Goal: Information Seeking & Learning: Learn about a topic

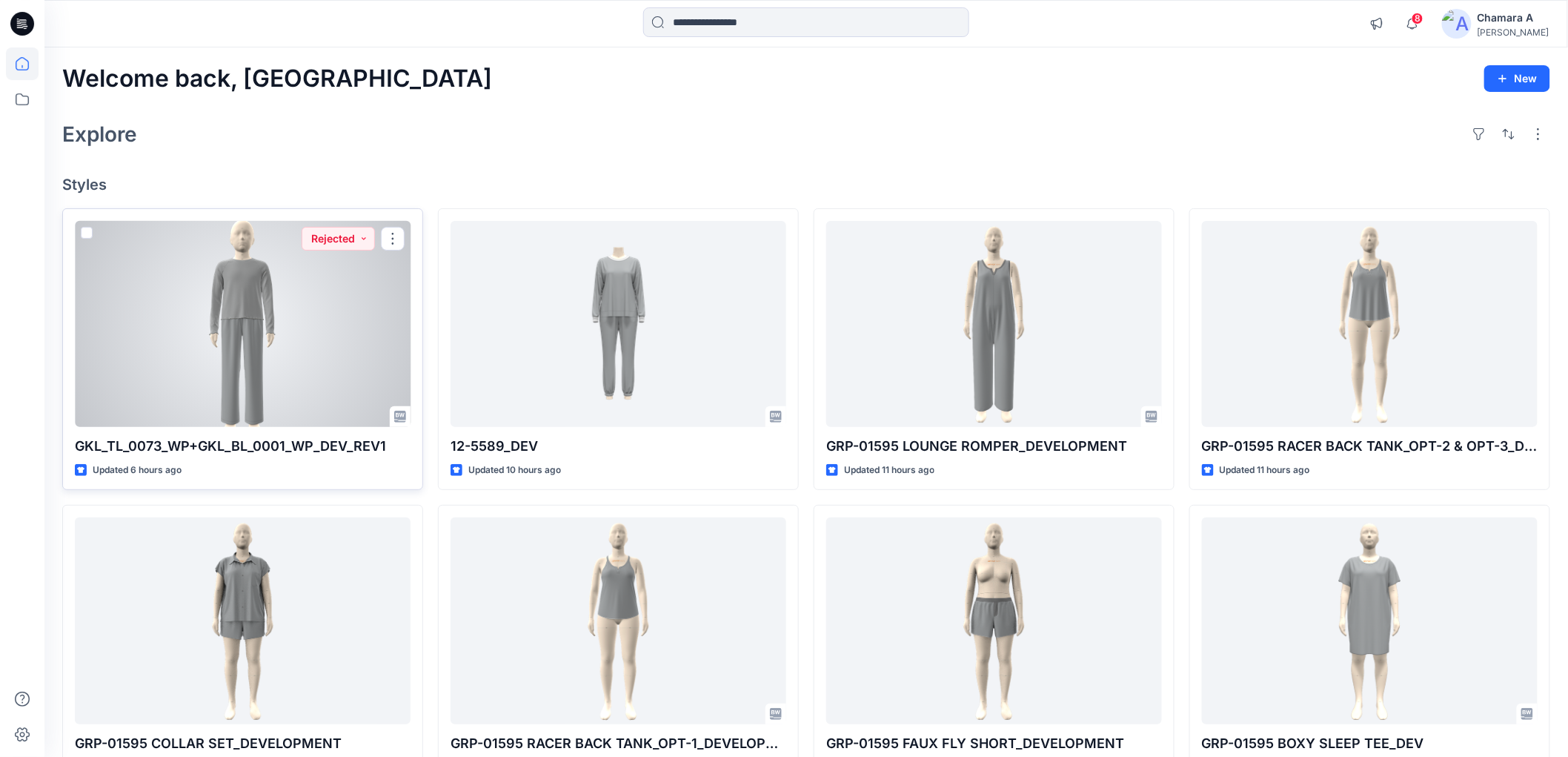
click at [243, 405] on div at bounding box center [243, 323] width 336 height 206
click at [243, 397] on div at bounding box center [243, 323] width 336 height 206
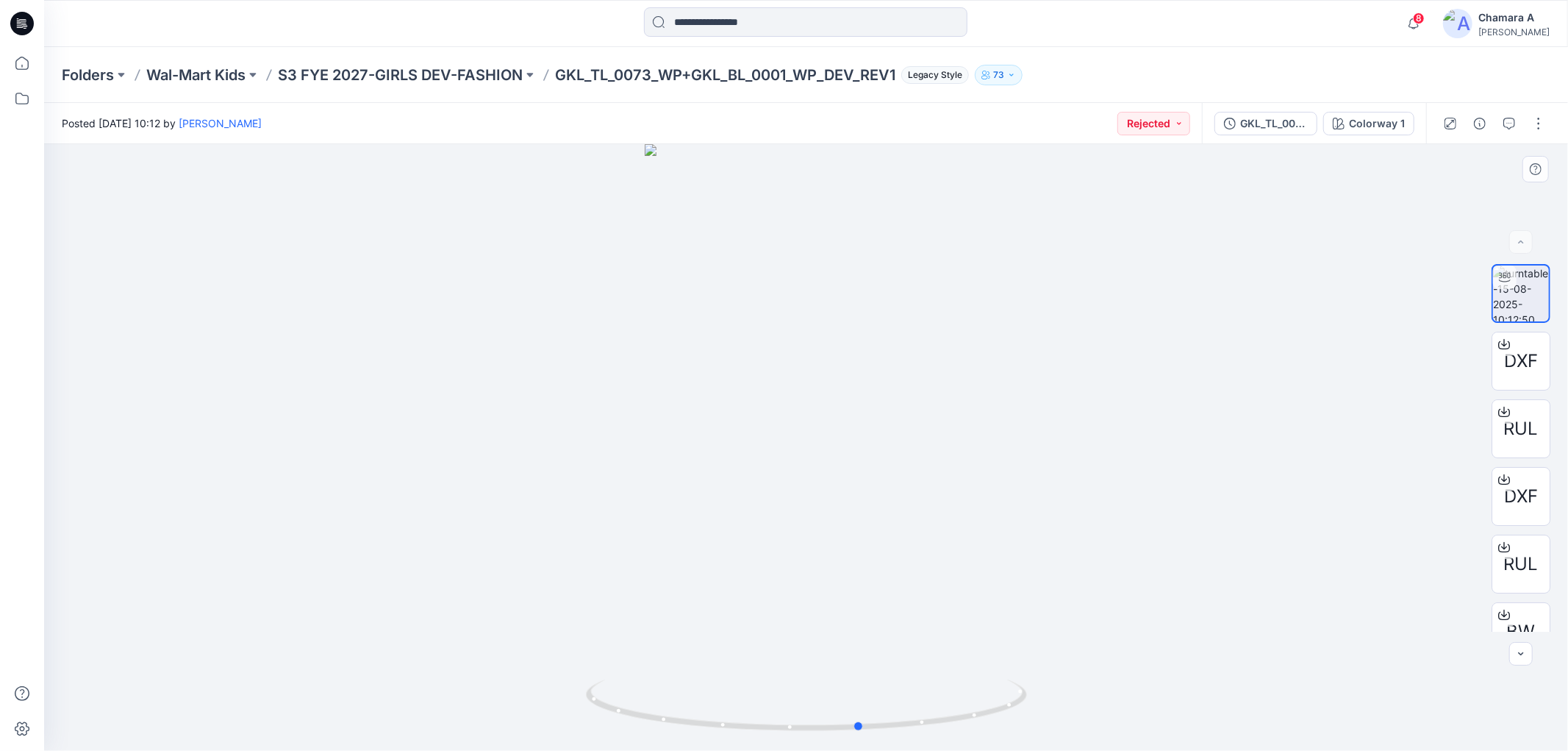
drag, startPoint x: 919, startPoint y: 734, endPoint x: 974, endPoint y: 735, distance: 55.0
click at [974, 735] on div at bounding box center [806, 447] width 1524 height 607
drag, startPoint x: 553, startPoint y: 67, endPoint x: 862, endPoint y: 86, distance: 309.6
click at [862, 86] on div "Folders Wal-Mart Kids S3 FYE 2027-GIRLS DEV-FASHION GKL_TL_0073_WP+GKL_BL_0001_…" at bounding box center [806, 74] width 1524 height 56
copy p "GKL_TL_0073_WP+GKL_BL_0001_WP_DEV"
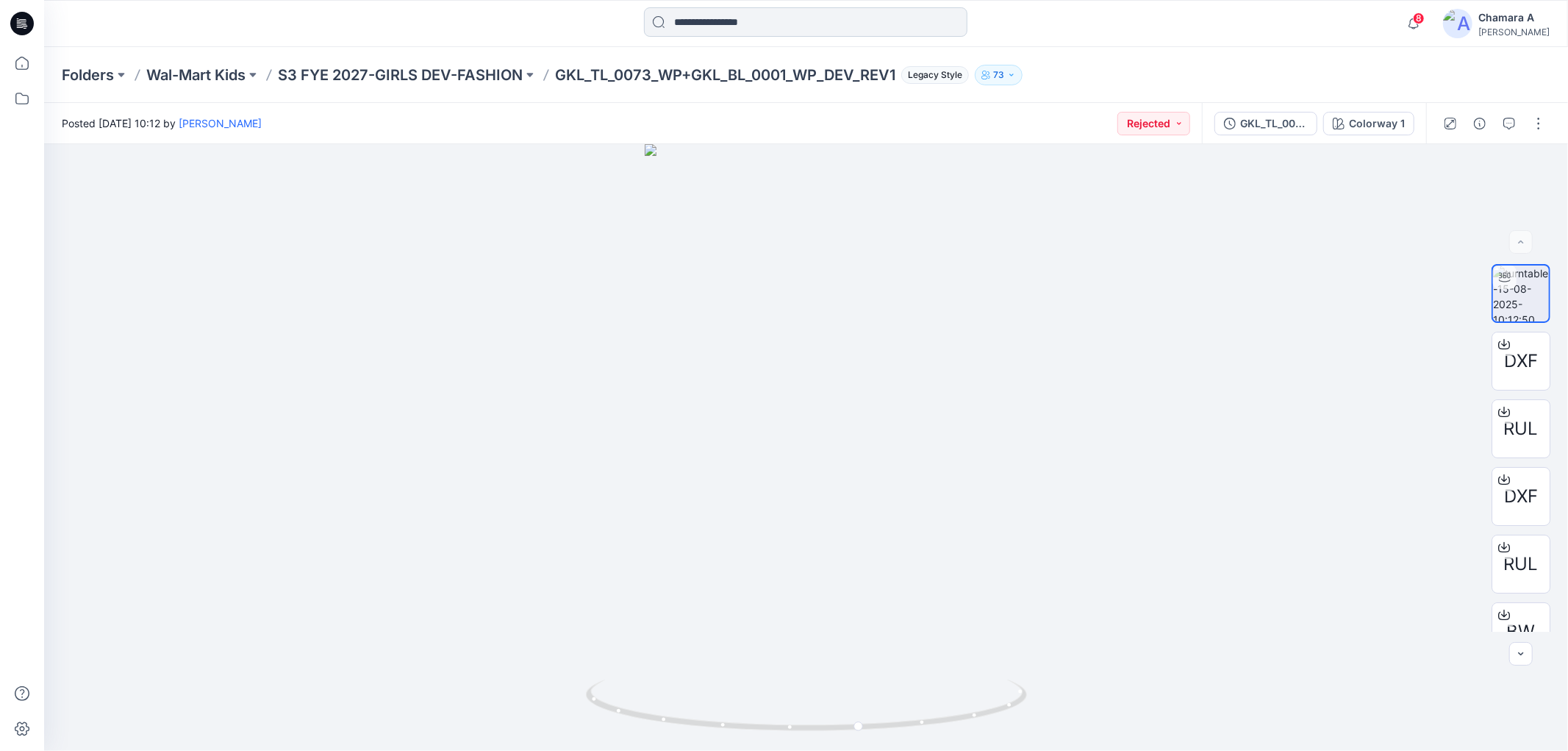
click at [737, 24] on input at bounding box center [805, 22] width 324 height 29
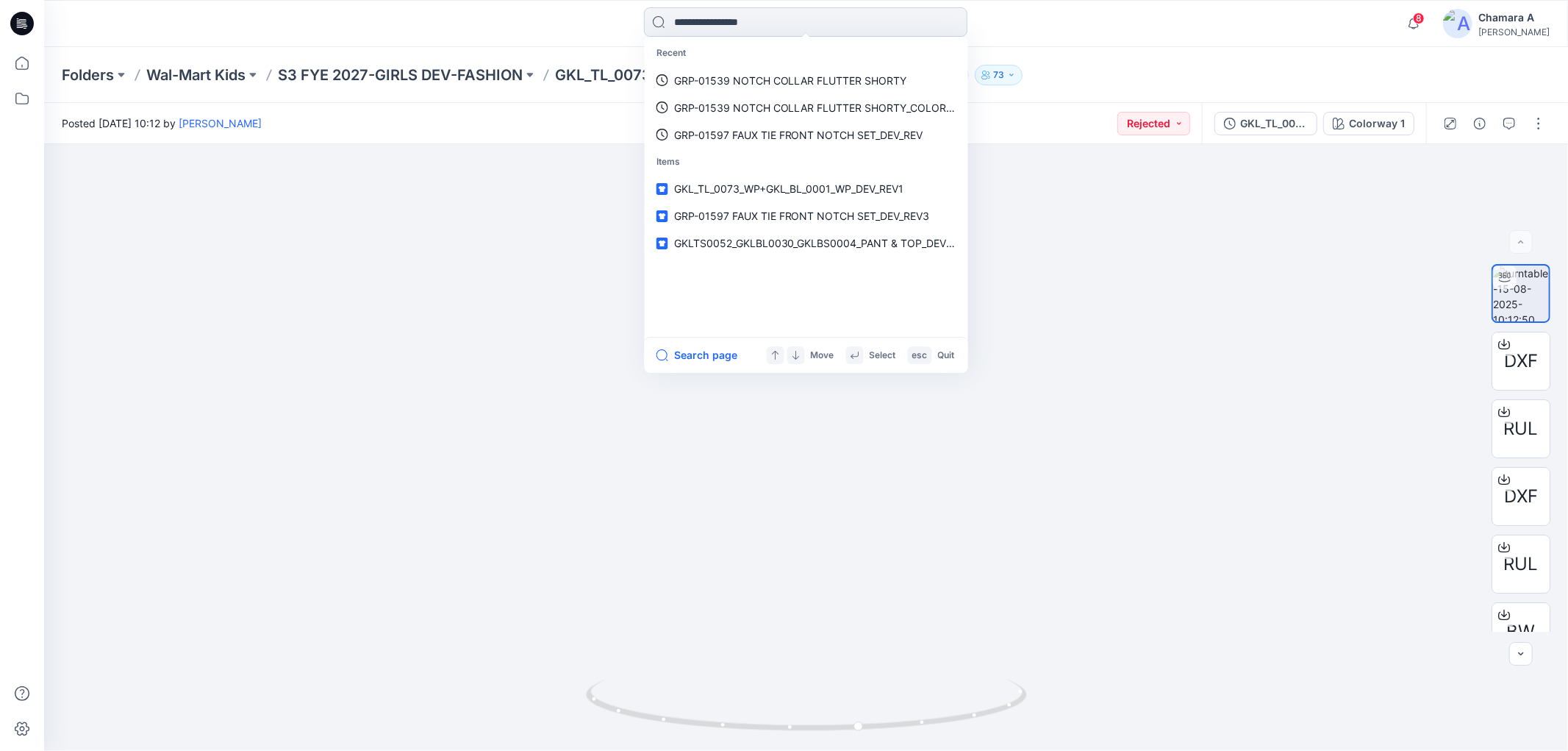
paste input "**********"
type input "**********"
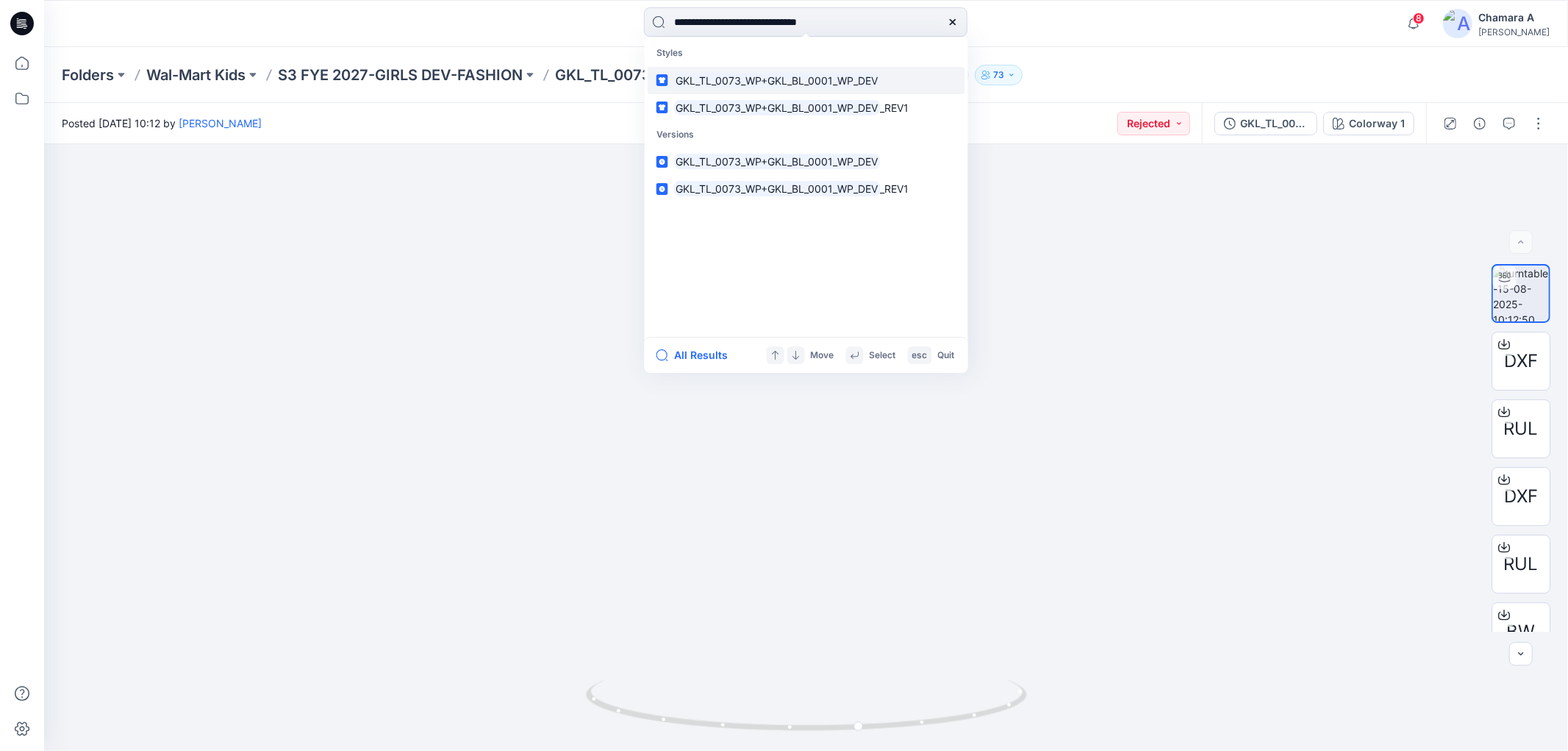
click at [752, 89] on link "GKL_TL_0073_WP+GKL_BL_0001_WP_DEV" at bounding box center [806, 80] width 318 height 27
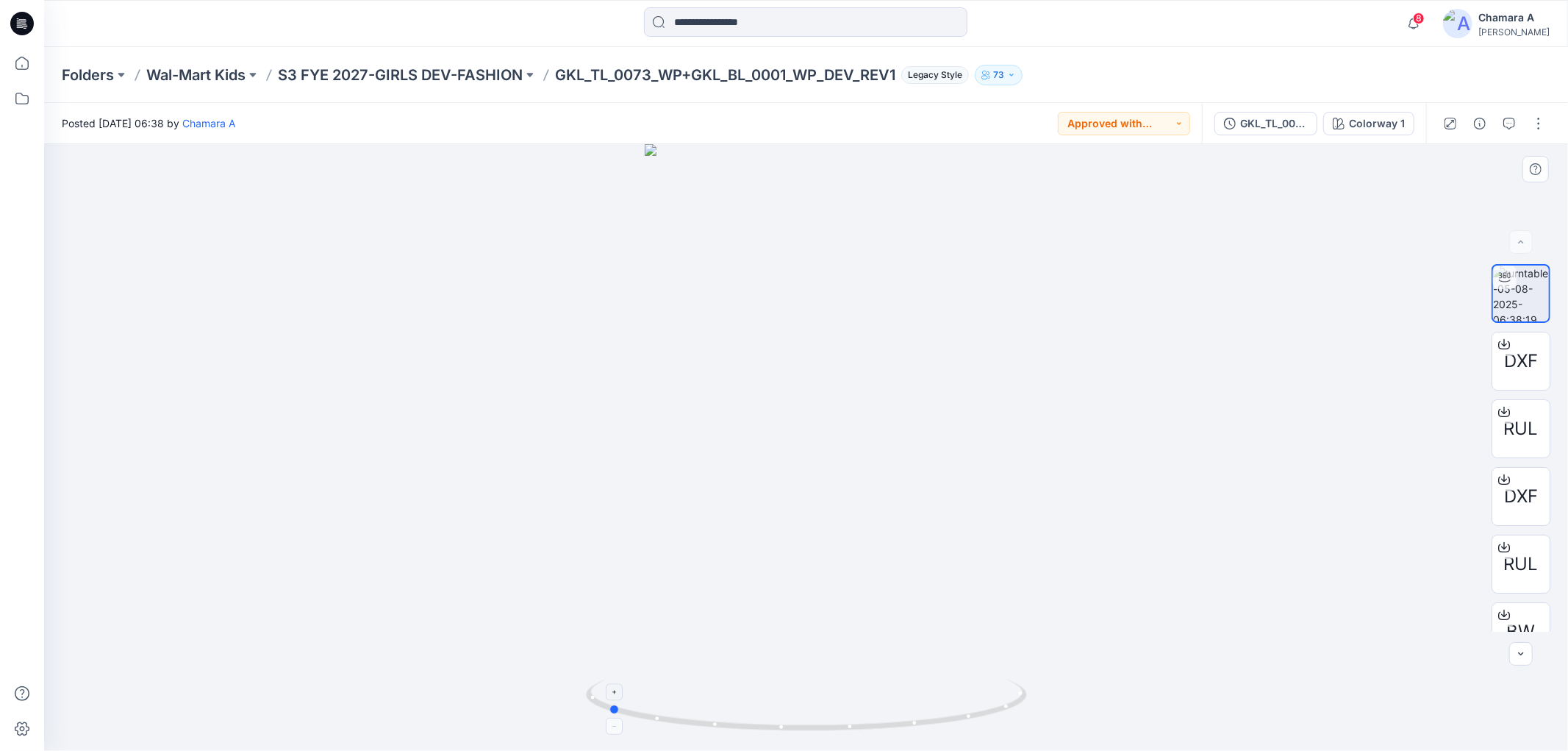
drag, startPoint x: 953, startPoint y: 723, endPoint x: 754, endPoint y: 699, distance: 200.4
click at [754, 699] on icon at bounding box center [808, 707] width 445 height 56
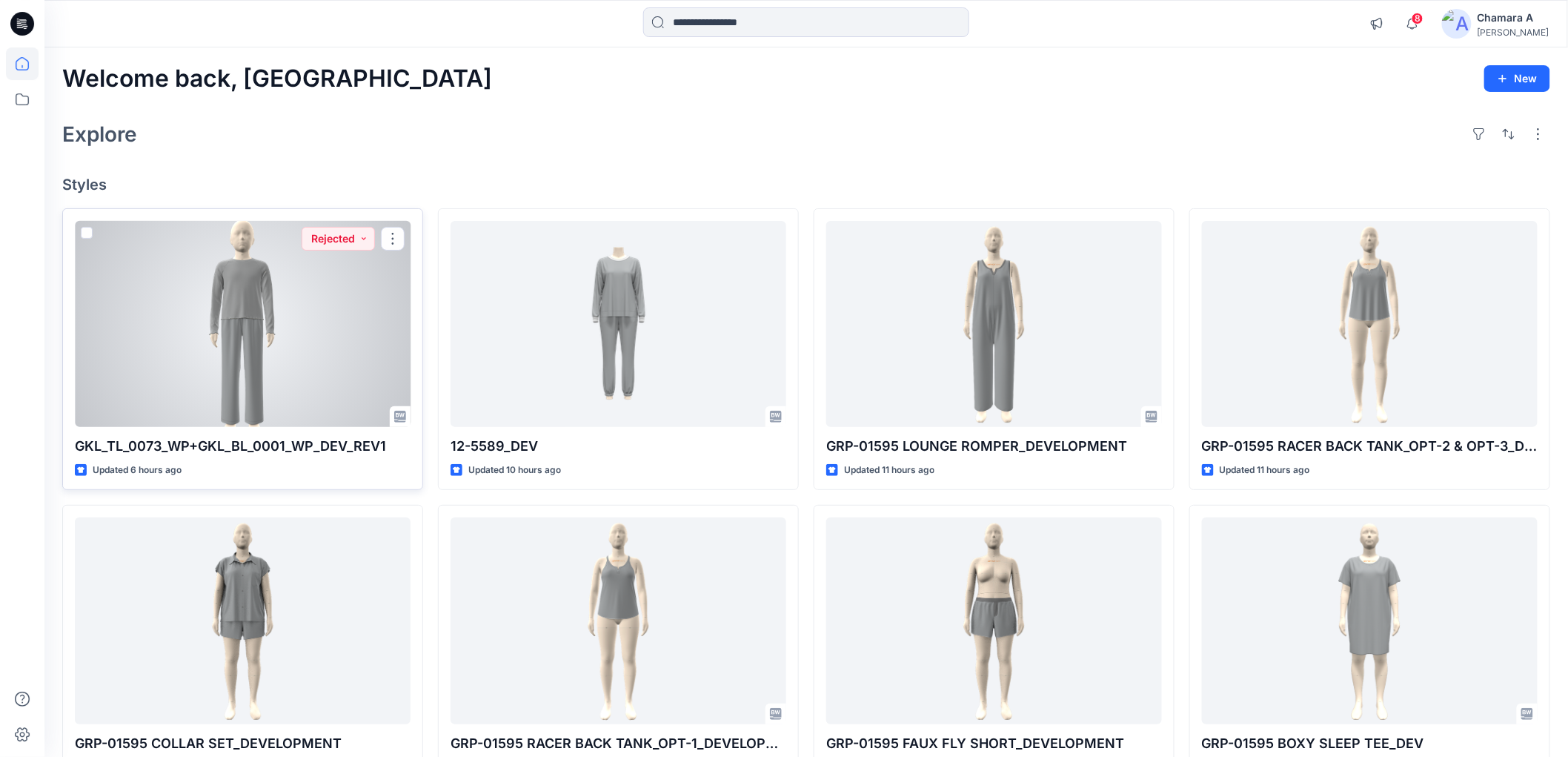
click at [277, 361] on div at bounding box center [243, 323] width 336 height 206
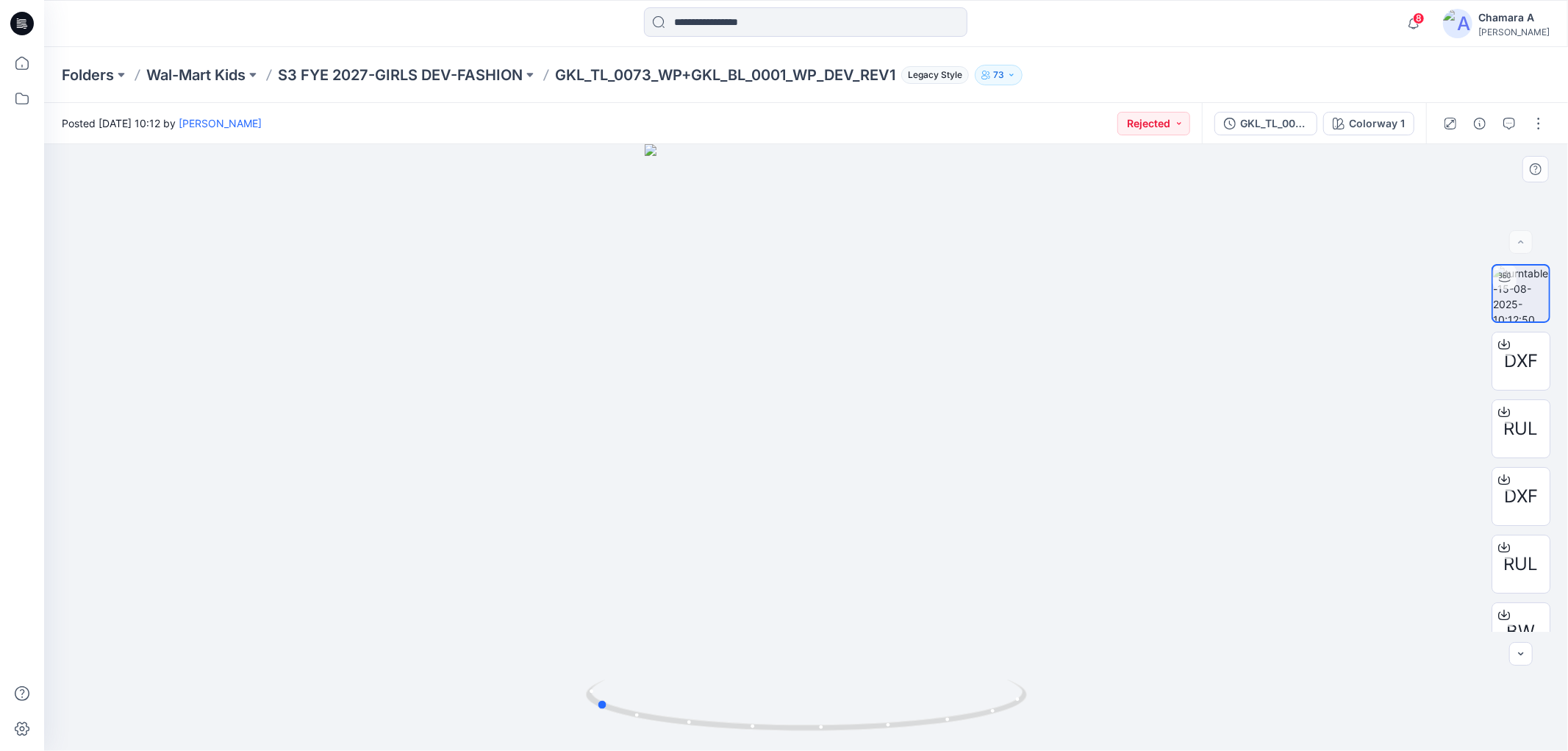
drag, startPoint x: 893, startPoint y: 718, endPoint x: 682, endPoint y: 666, distance: 217.3
click at [682, 666] on div at bounding box center [806, 447] width 1524 height 607
click at [1516, 127] on button "button" at bounding box center [1509, 123] width 24 height 24
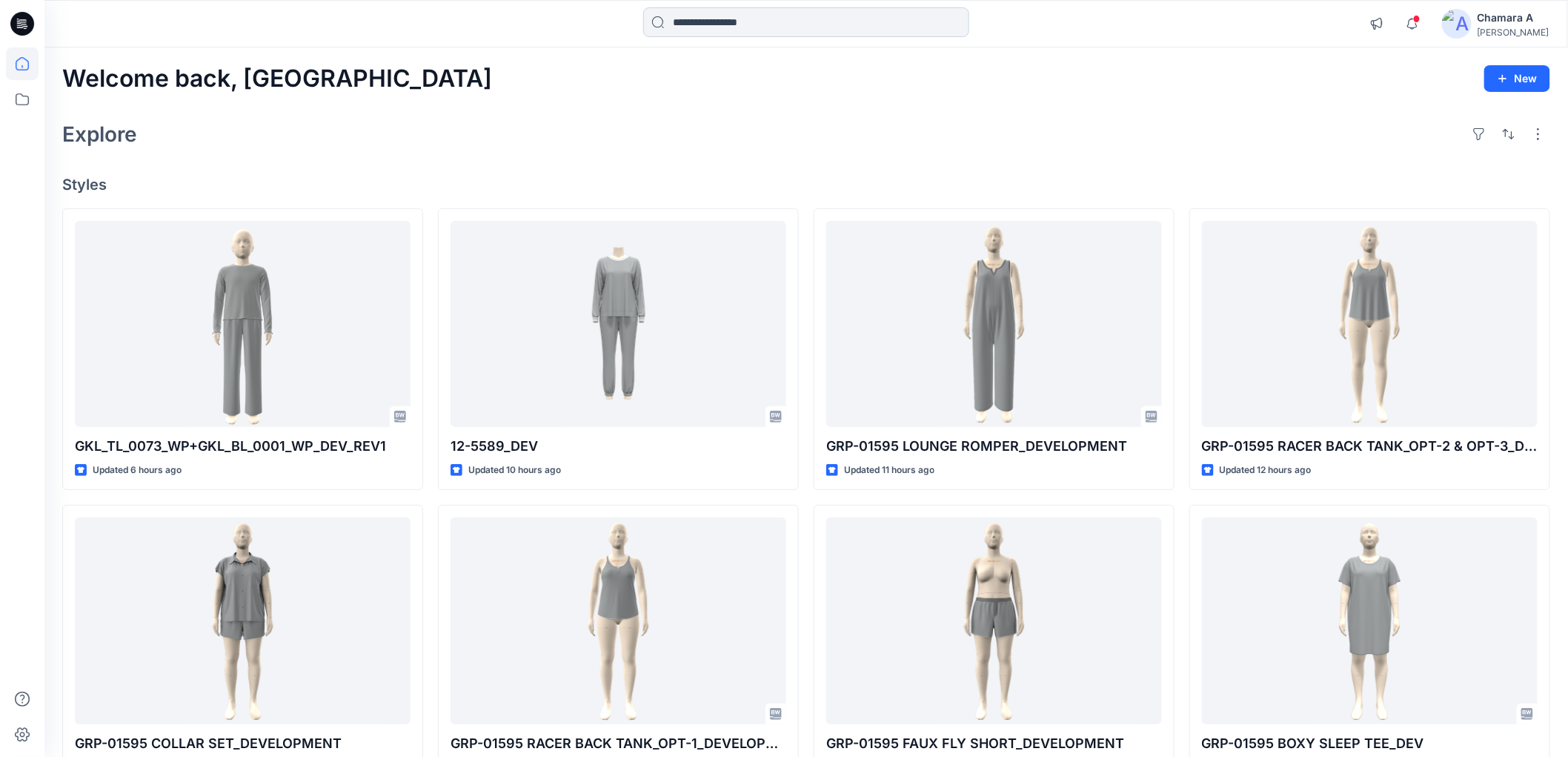
click at [808, 12] on input at bounding box center [806, 22] width 326 height 29
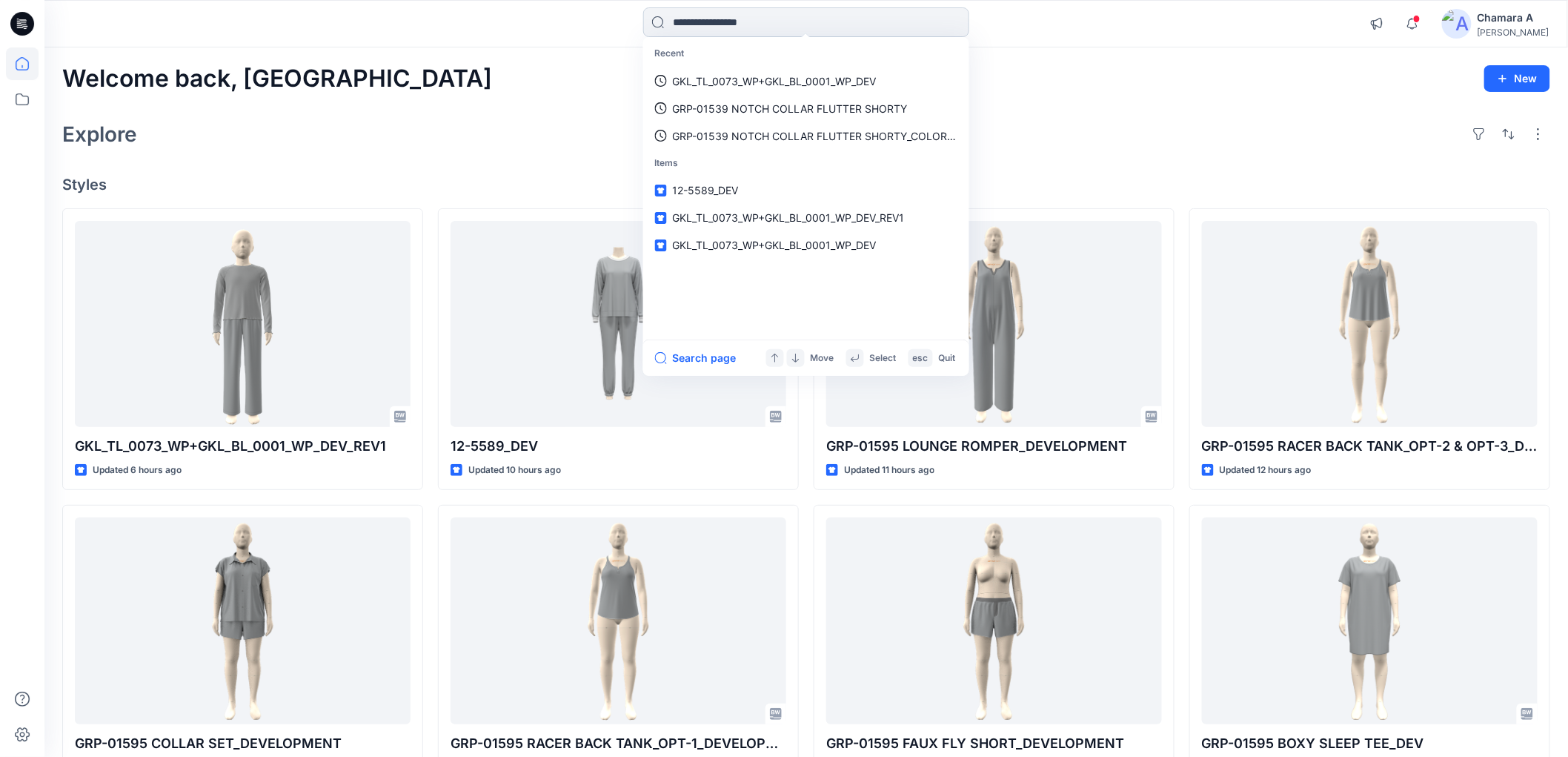
paste input "**********"
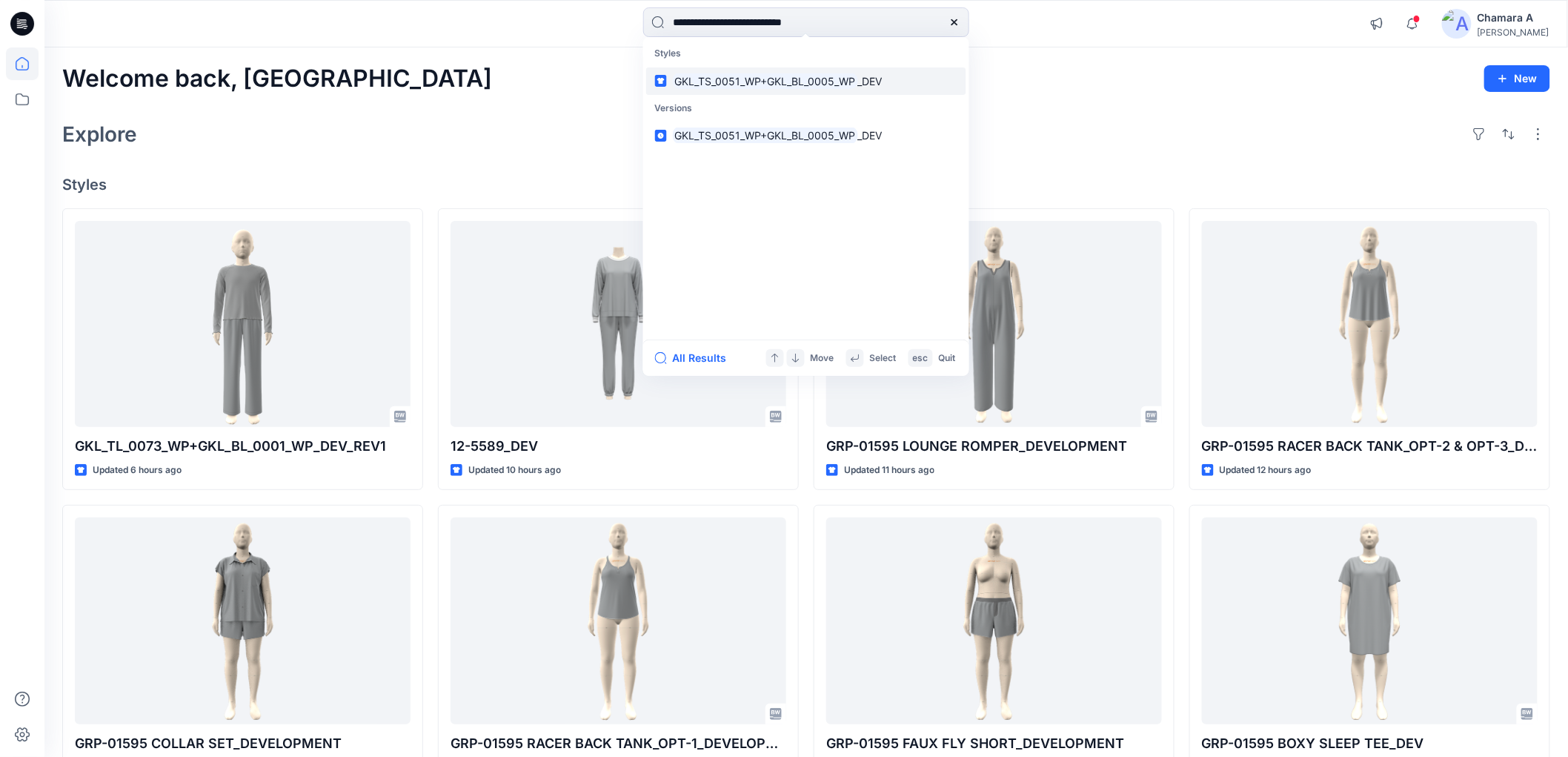
type input "**********"
click at [815, 80] on mark "GKL_TS_0051_WP+GKL_BL_0005_WP" at bounding box center [765, 82] width 185 height 17
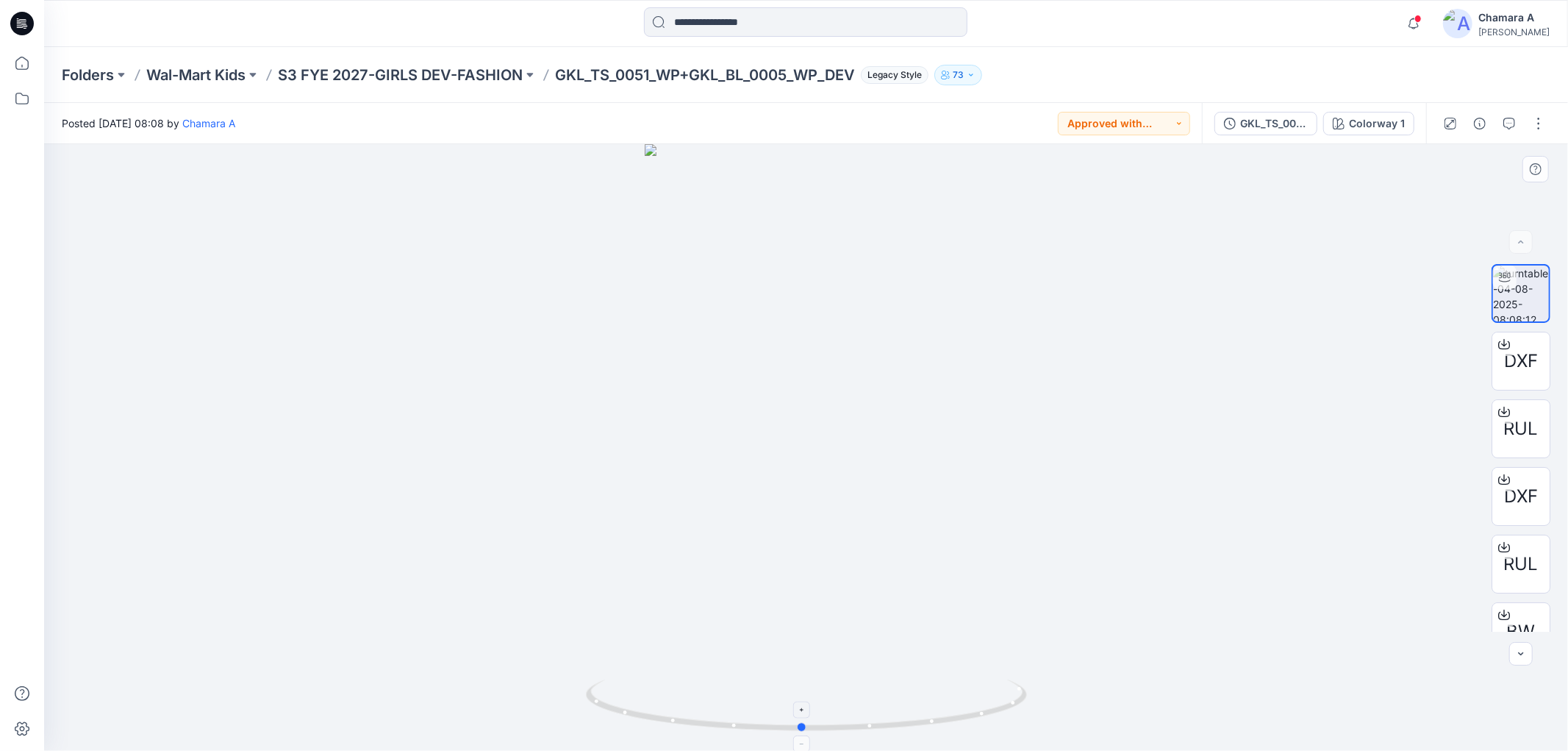
drag, startPoint x: 976, startPoint y: 714, endPoint x: 972, endPoint y: 692, distance: 22.4
click at [972, 692] on icon at bounding box center [808, 707] width 445 height 56
click at [1505, 122] on icon "button" at bounding box center [1509, 123] width 12 height 12
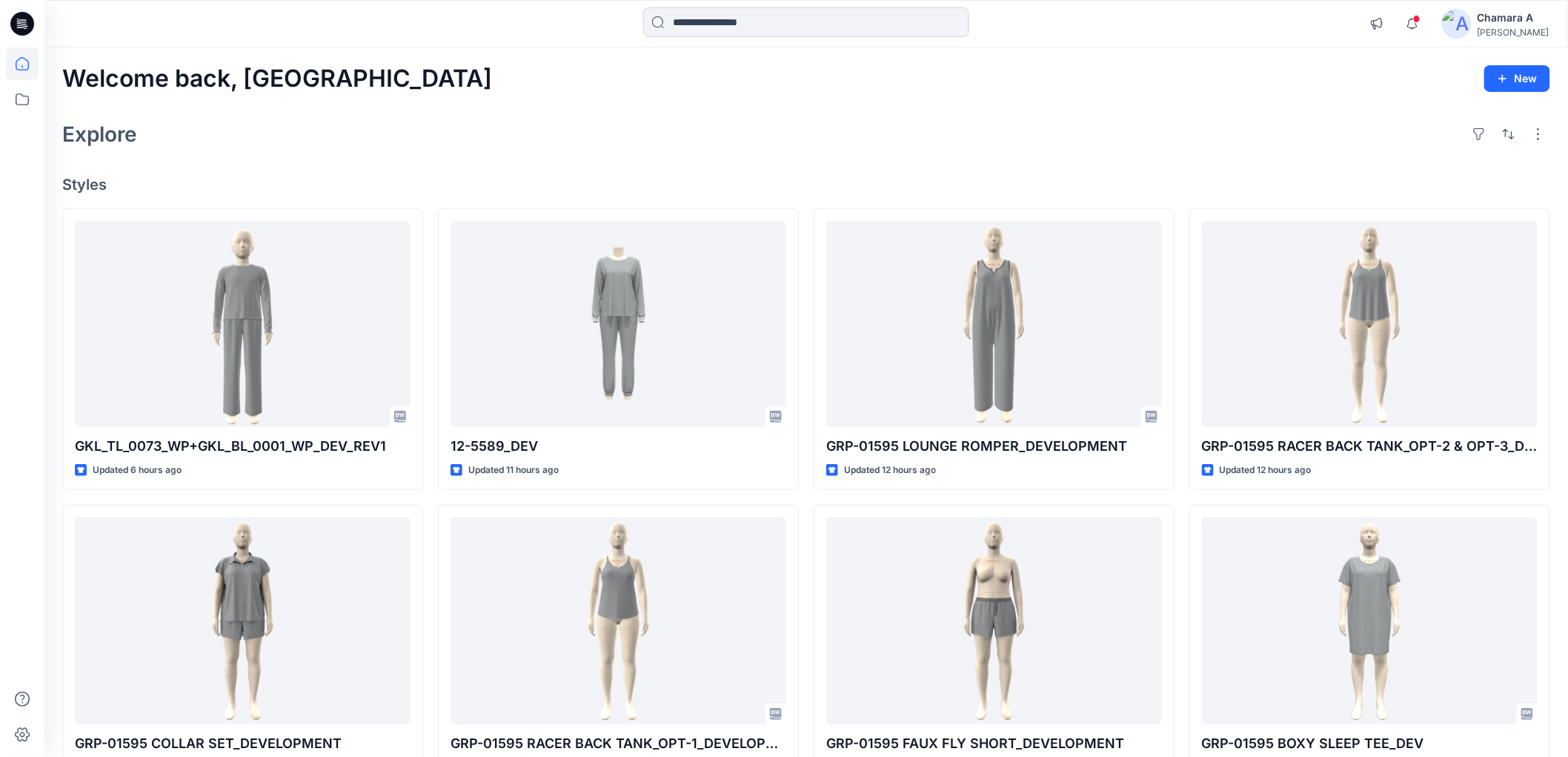
drag, startPoint x: 702, startPoint y: 34, endPoint x: 702, endPoint y: 25, distance: 9.0
click at [702, 25] on input at bounding box center [806, 22] width 326 height 29
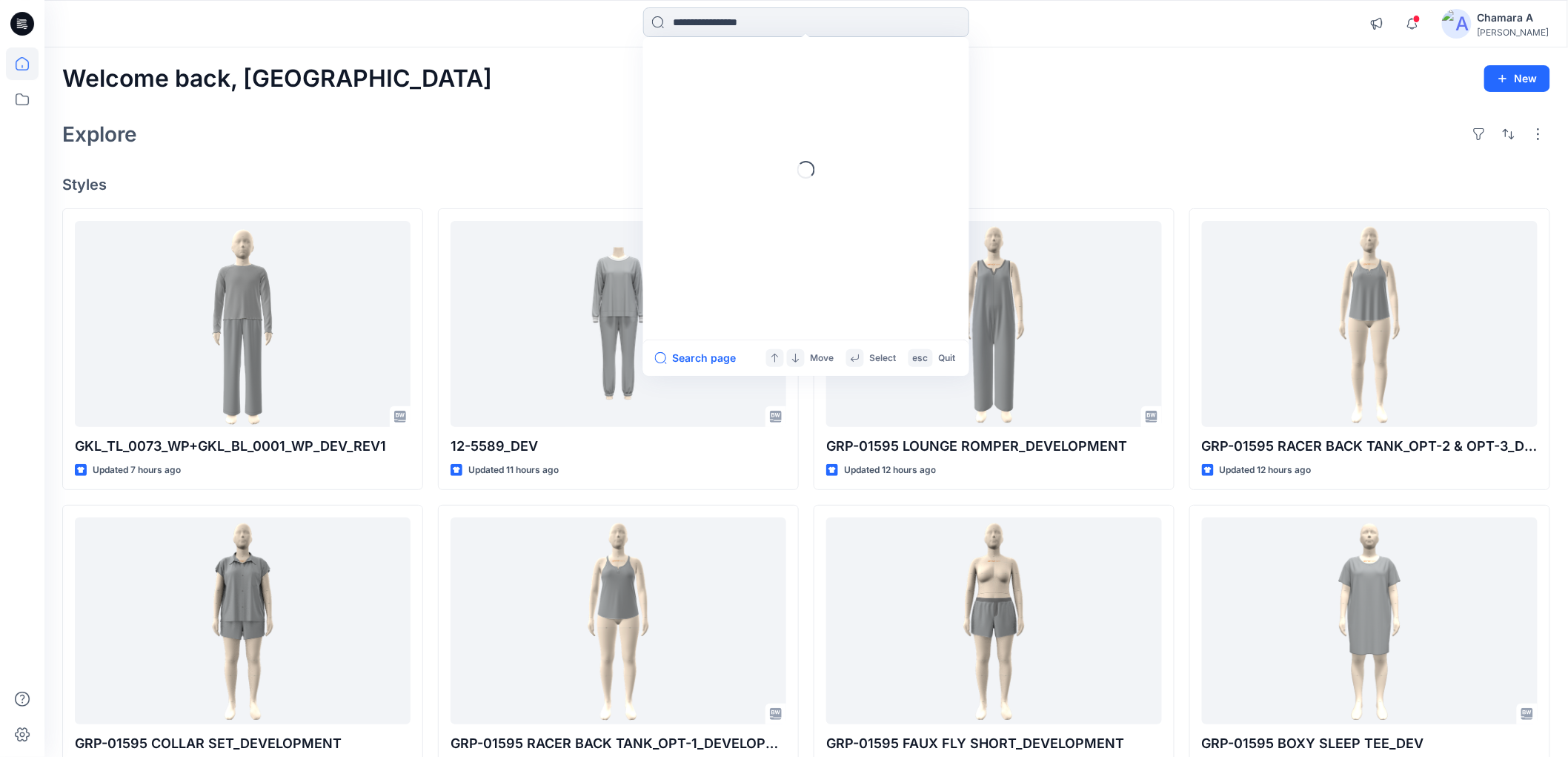
paste input "**********"
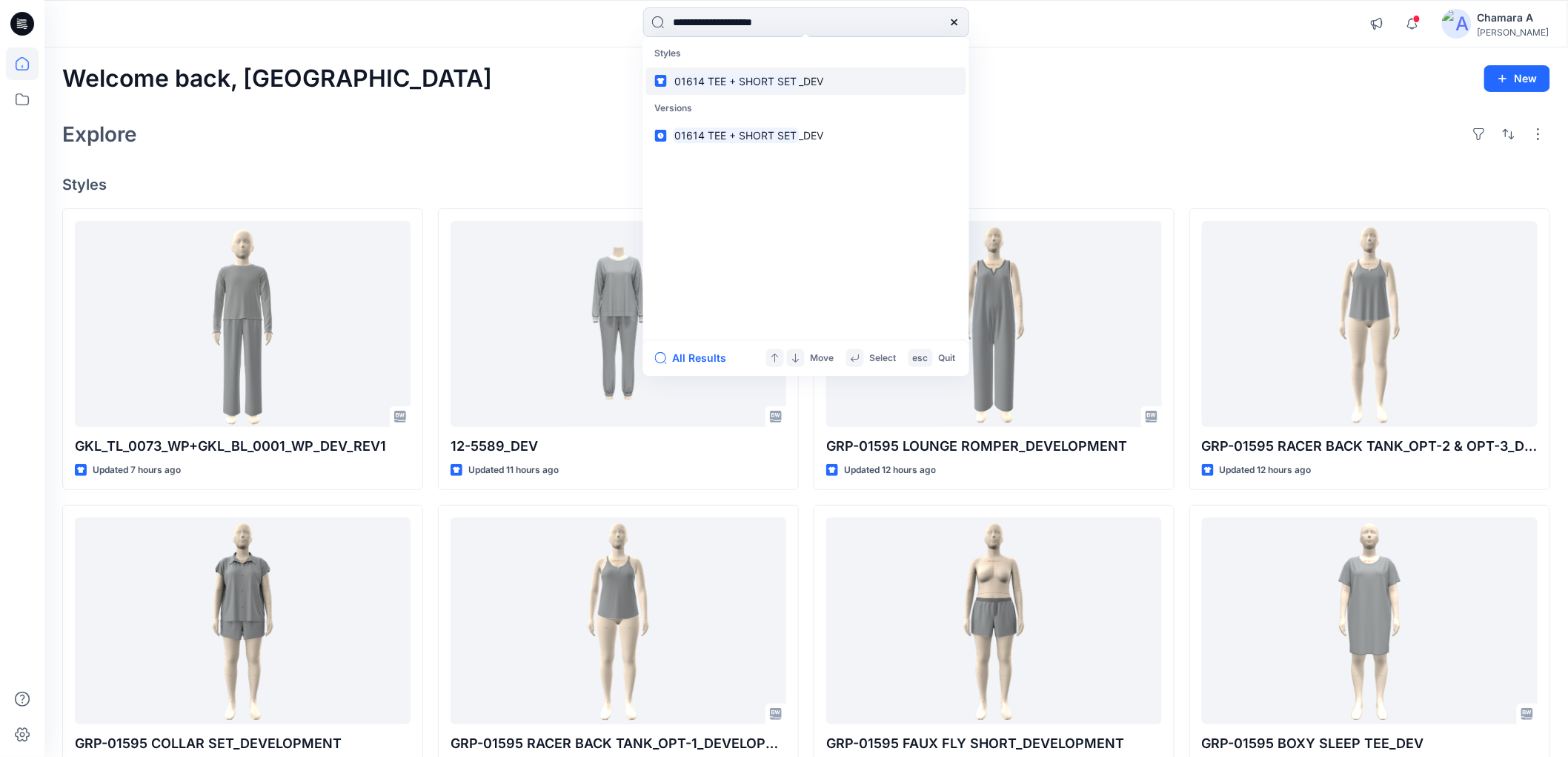
type input "**********"
click at [675, 75] on mark "01614 TEE + SHORT SET" at bounding box center [736, 82] width 127 height 17
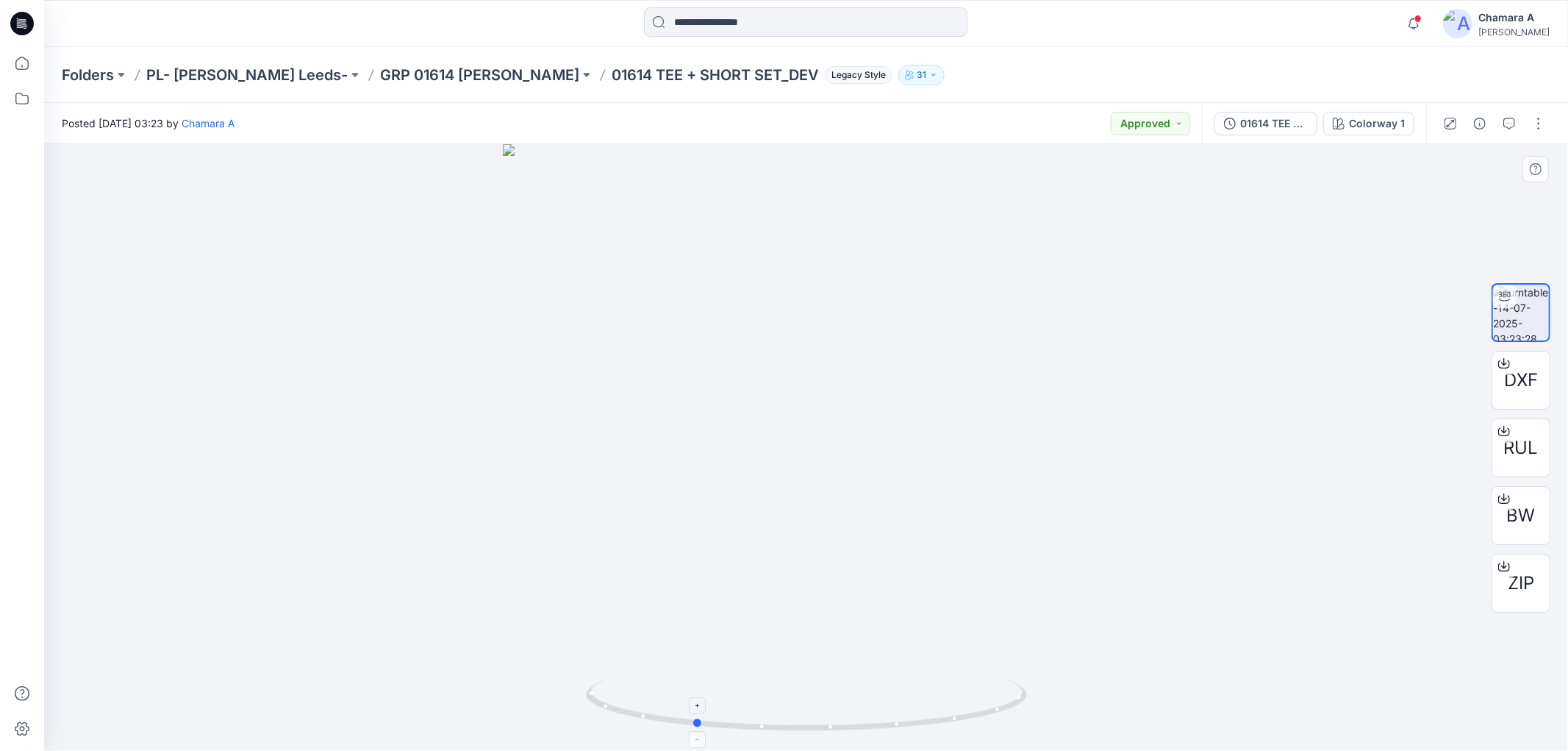
drag, startPoint x: 913, startPoint y: 722, endPoint x: 832, endPoint y: 730, distance: 81.4
click at [832, 730] on icon at bounding box center [808, 707] width 445 height 56
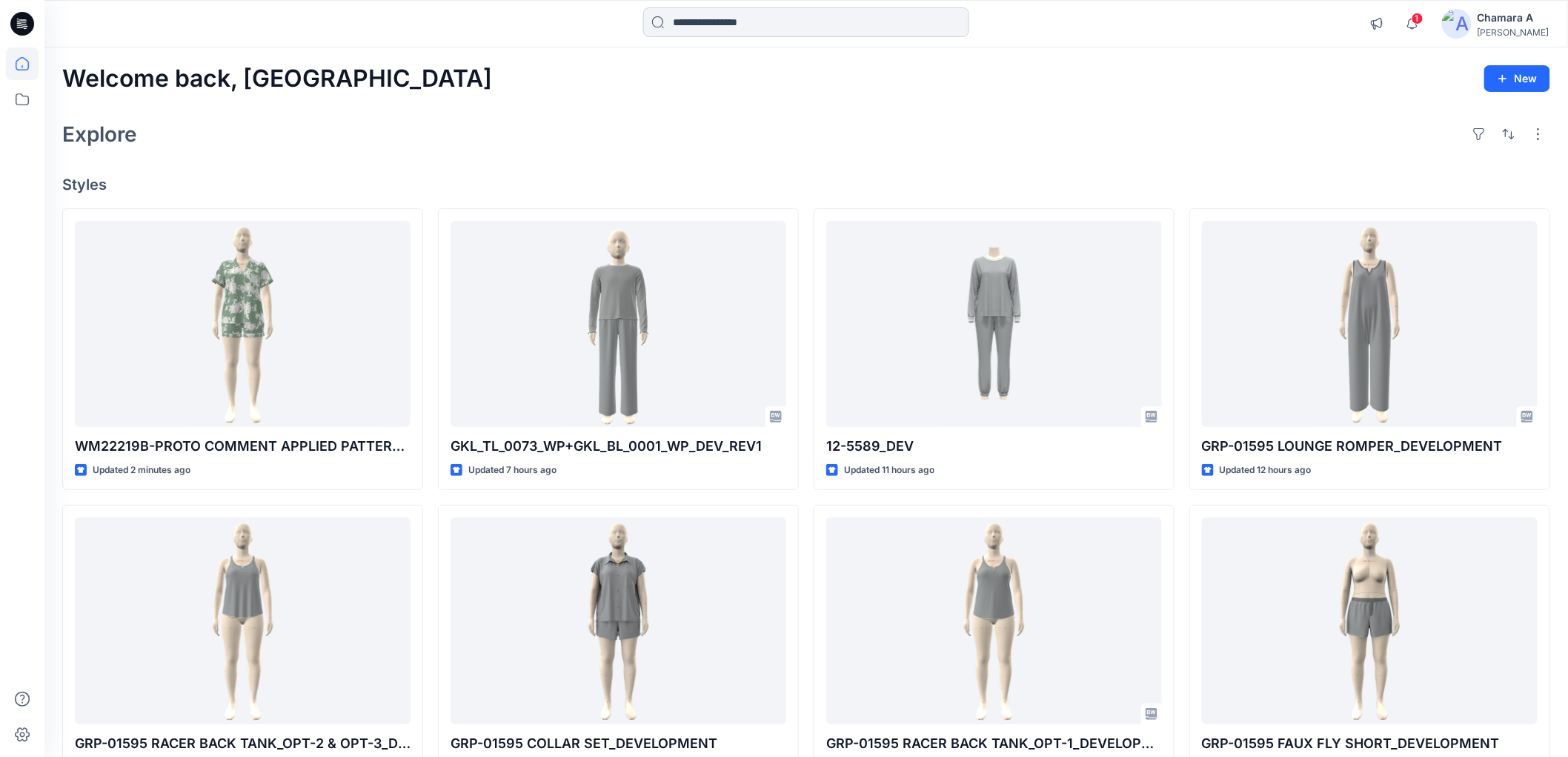
click at [715, 26] on input at bounding box center [806, 22] width 326 height 29
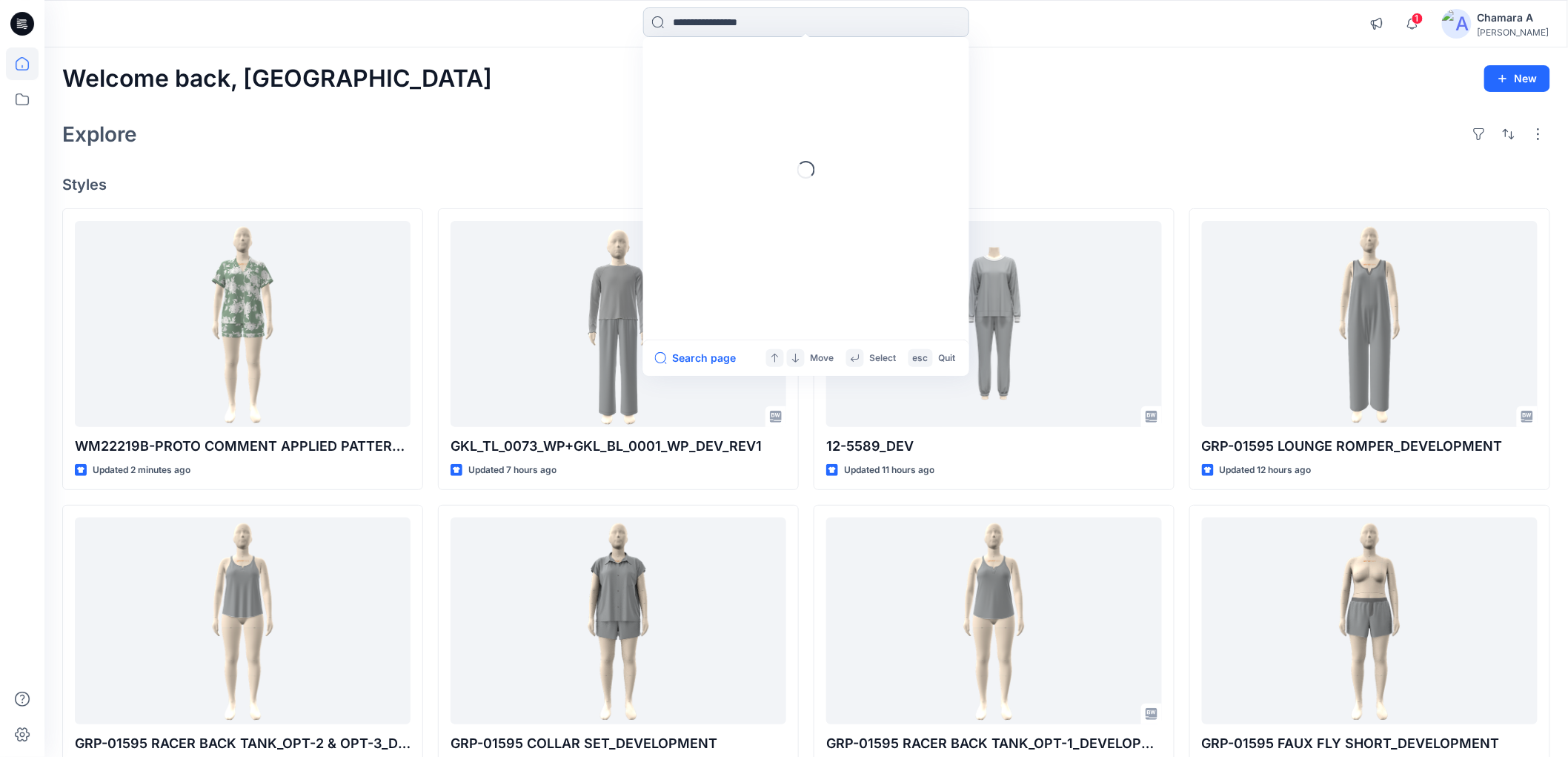
paste input "**********"
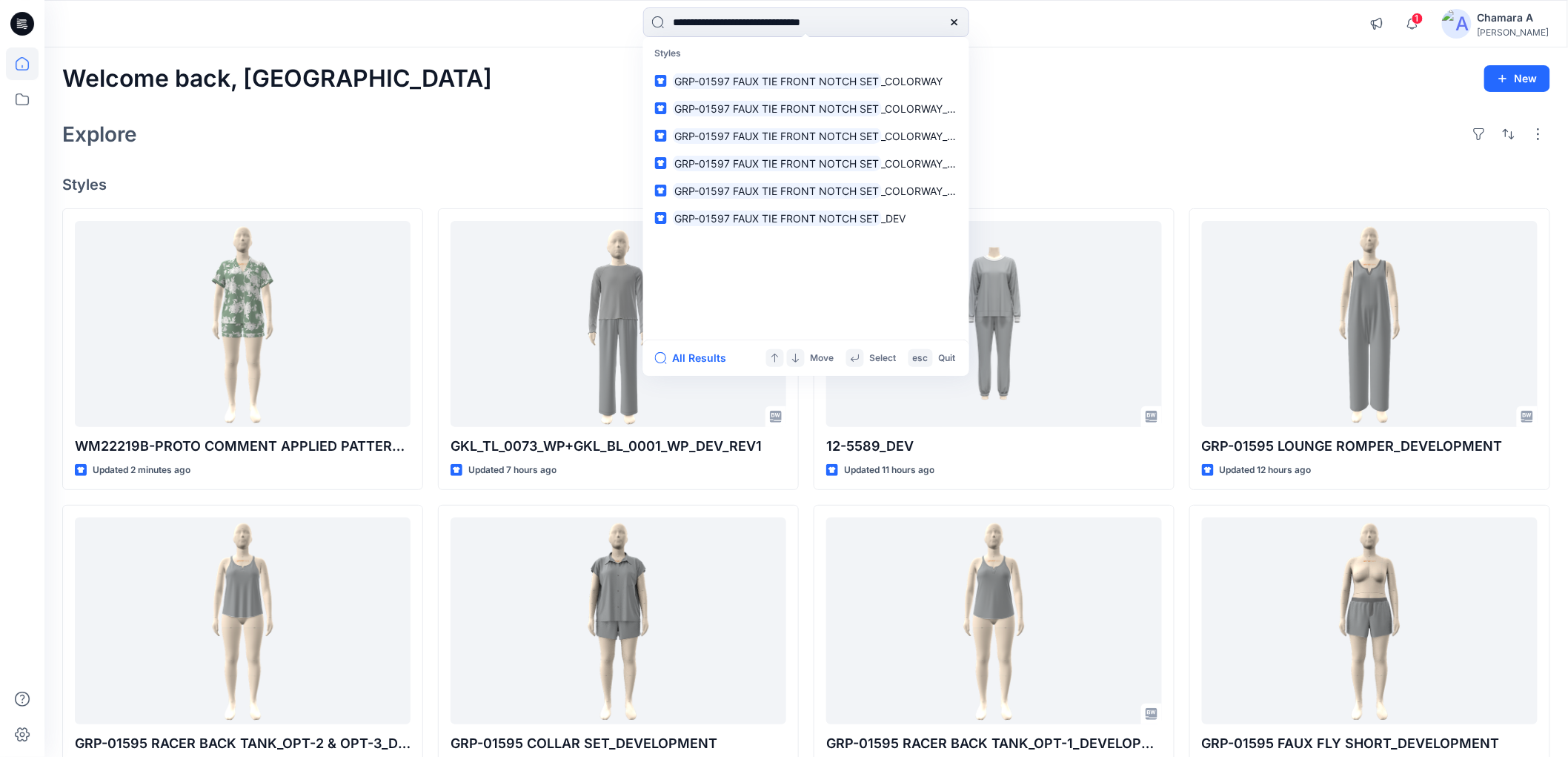
type input "**********"
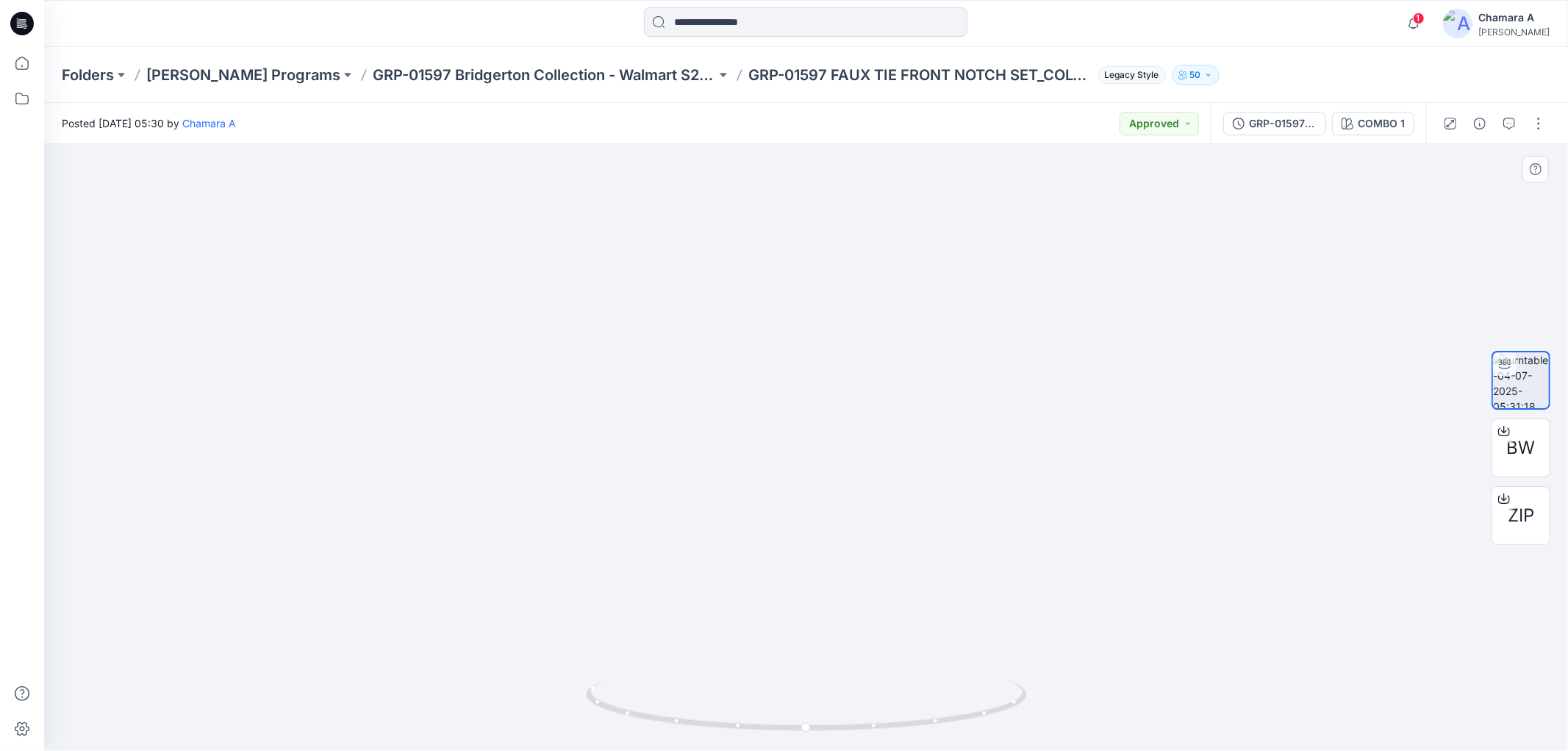
drag, startPoint x: 829, startPoint y: 239, endPoint x: 804, endPoint y: 469, distance: 231.4
click at [804, 469] on img at bounding box center [806, 357] width 543 height 791
drag, startPoint x: 817, startPoint y: 307, endPoint x: 795, endPoint y: 370, distance: 66.7
click at [795, 370] on img at bounding box center [806, 299] width 543 height 903
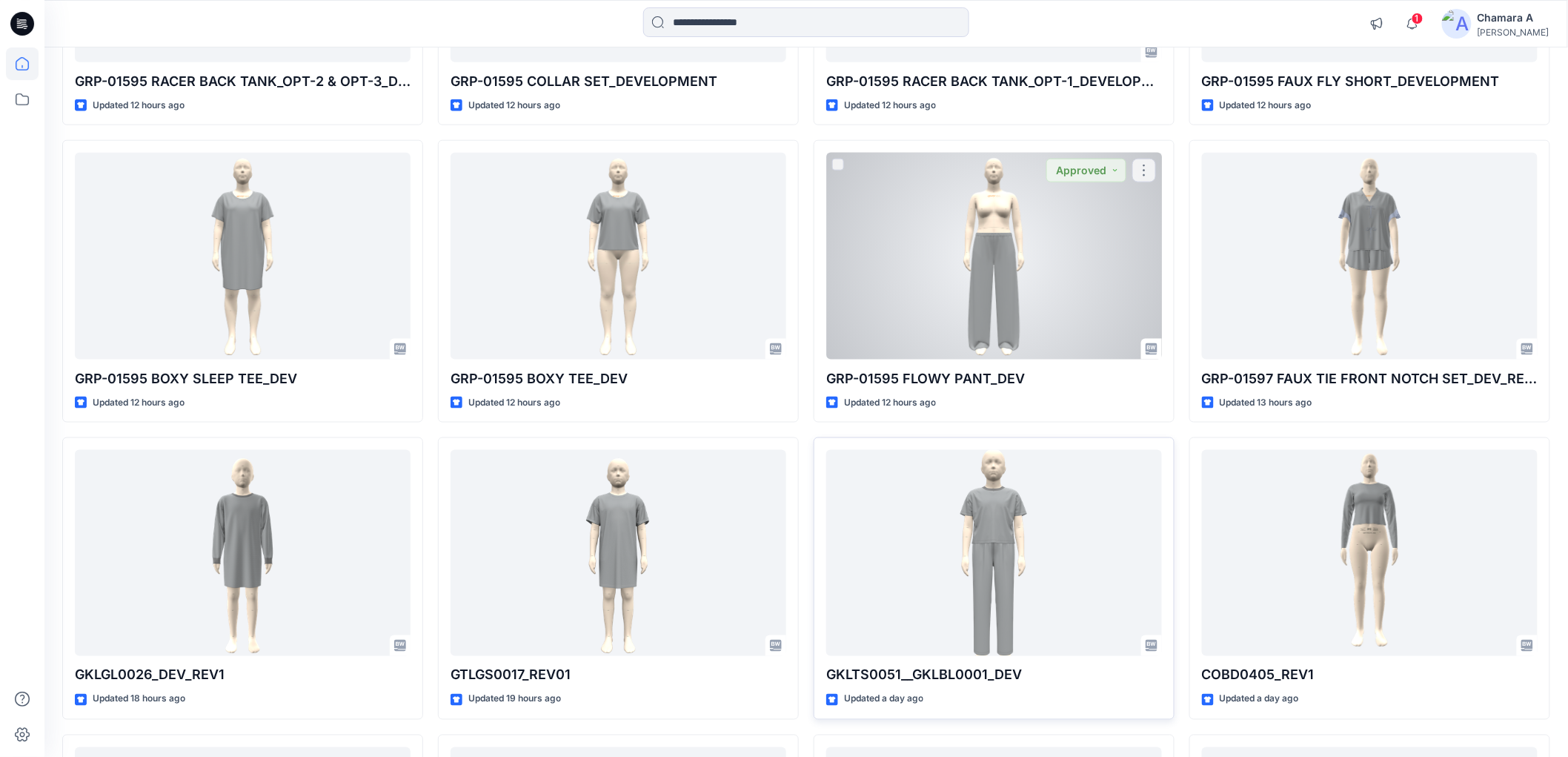
scroll to position [729, 0]
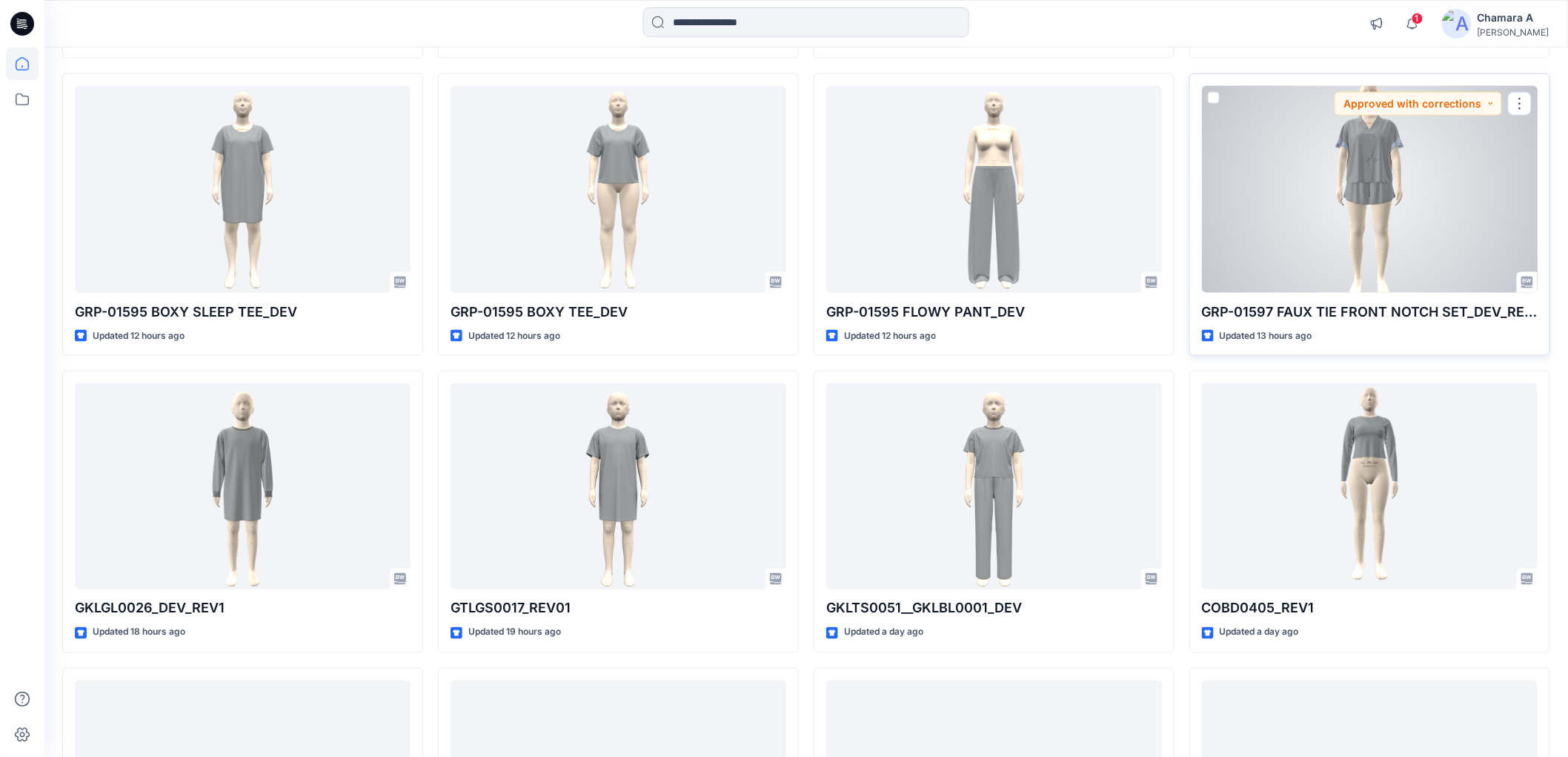
click at [1335, 263] on div at bounding box center [1370, 189] width 336 height 206
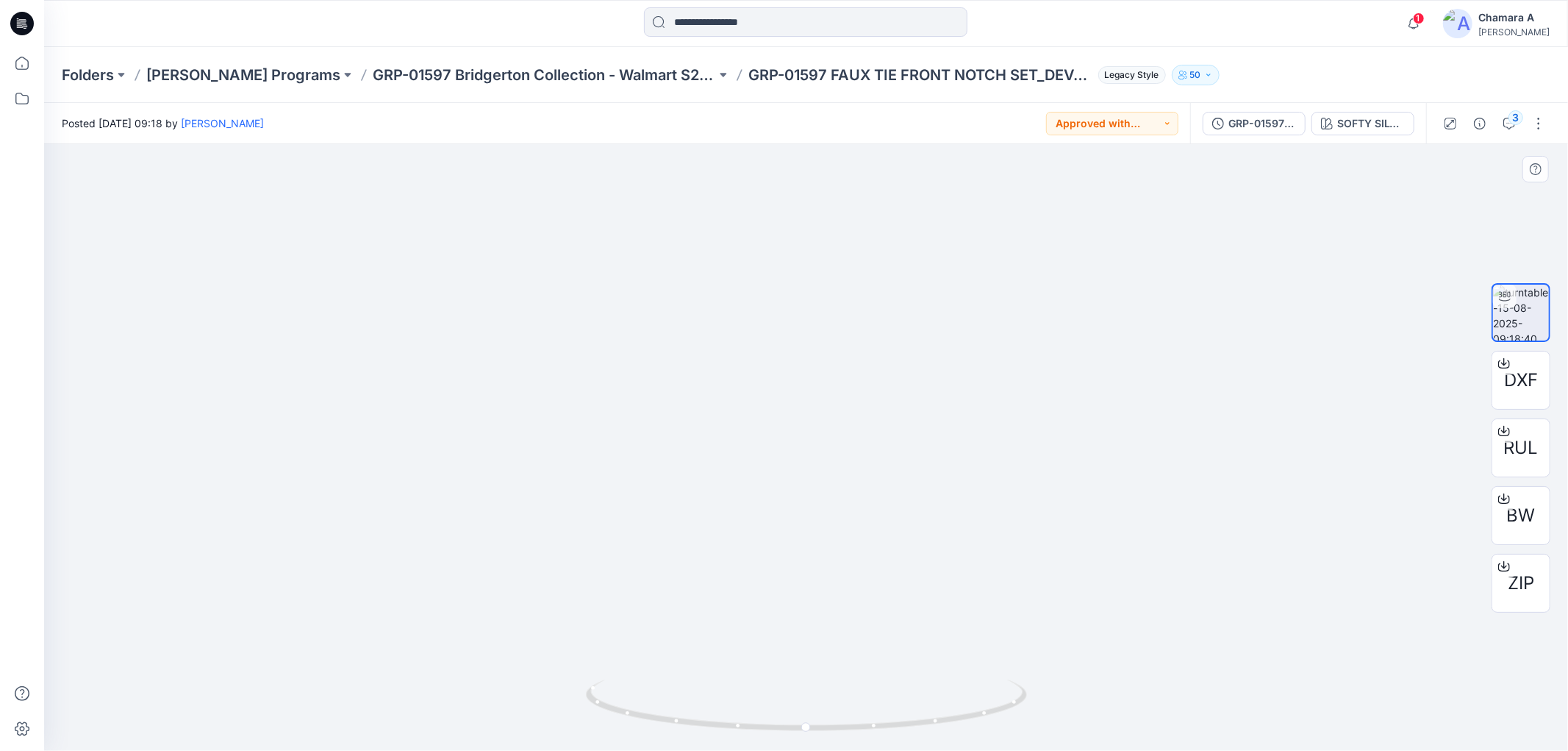
drag, startPoint x: 835, startPoint y: 270, endPoint x: 831, endPoint y: 600, distance: 330.0
click at [831, 600] on img at bounding box center [805, 404] width 511 height 694
drag, startPoint x: 925, startPoint y: 729, endPoint x: 1098, endPoint y: 552, distance: 247.5
click at [905, 697] on icon at bounding box center [808, 707] width 445 height 56
click at [1517, 130] on button "3" at bounding box center [1509, 123] width 24 height 24
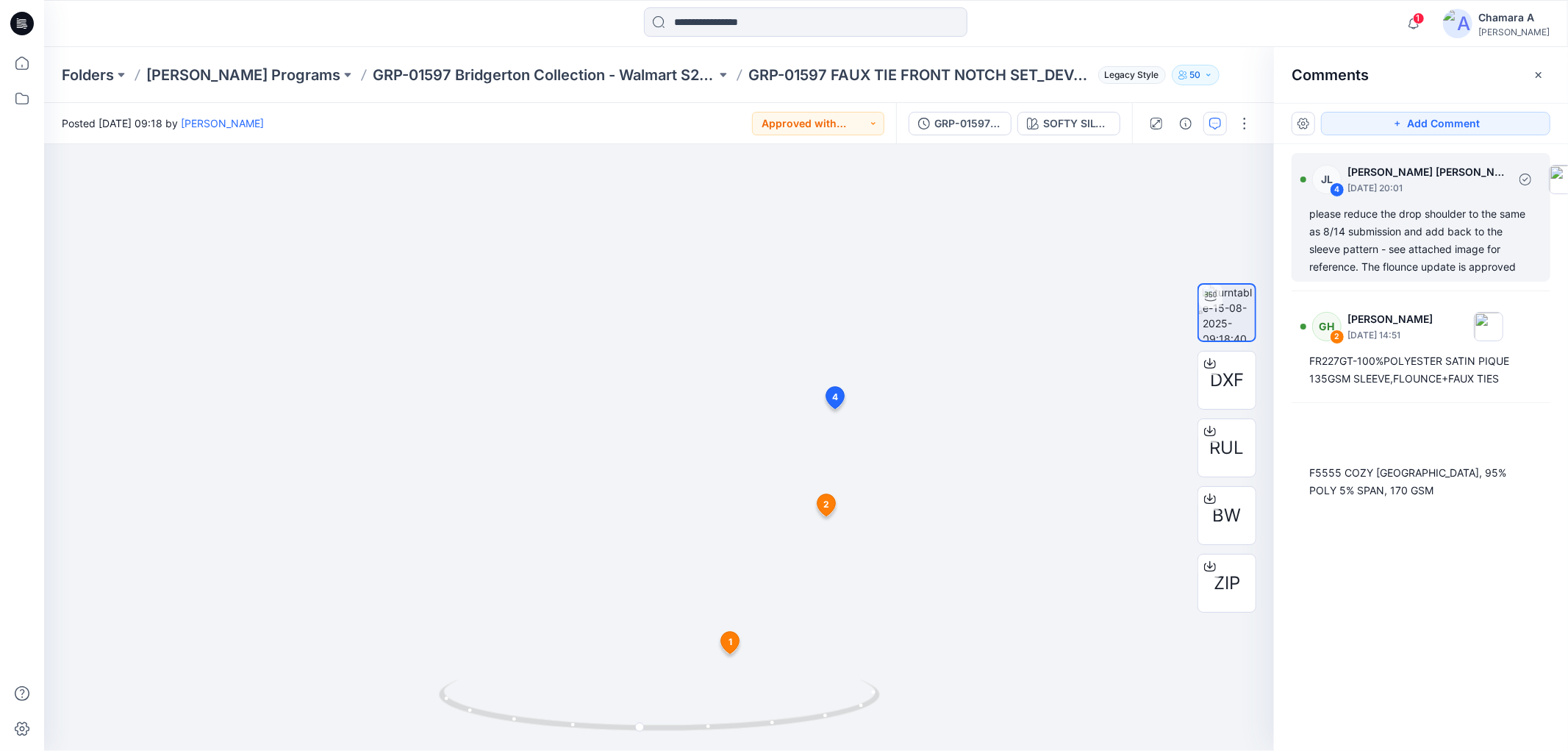
click at [1427, 203] on div "JL 4 Jessica Lisa August 15, 2025 20:01 please reduce the drop shoulder to the …" at bounding box center [1420, 217] width 259 height 129
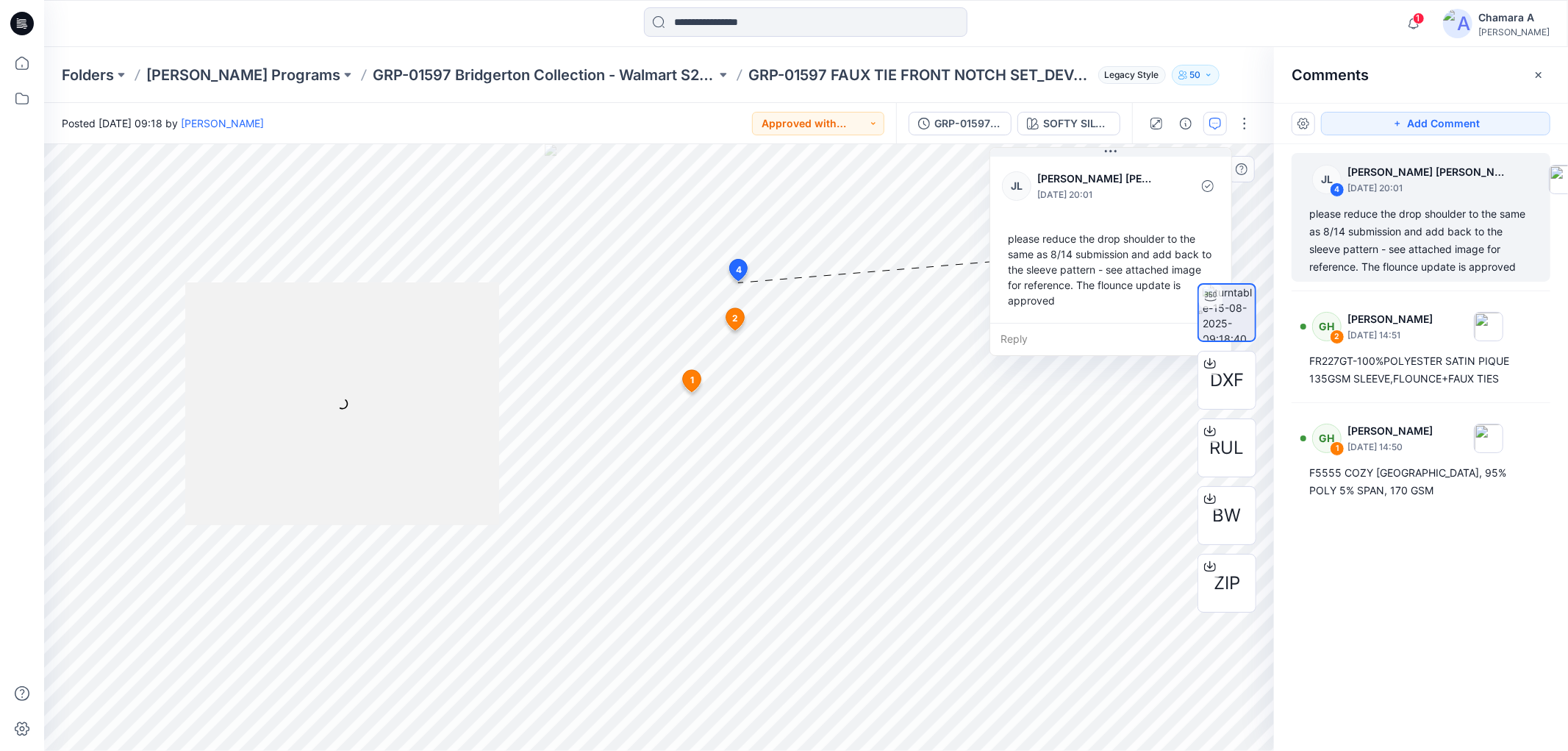
drag, startPoint x: 1029, startPoint y: 261, endPoint x: 1070, endPoint y: 216, distance: 60.9
click at [1070, 216] on div "JL Jessica Lisa August 15, 2025 20:01 please reduce the drop shoulder to the sa…" at bounding box center [1110, 238] width 241 height 169
